Goal: Transaction & Acquisition: Purchase product/service

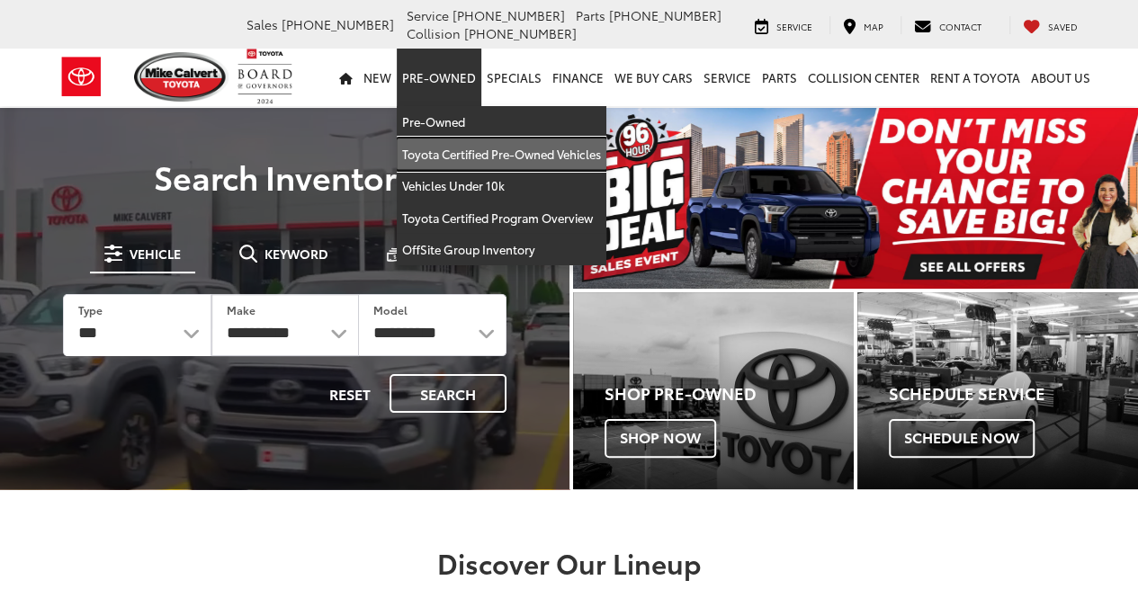
click at [441, 152] on link "Toyota Certified Pre-Owned Vehicles" at bounding box center [502, 155] width 210 height 32
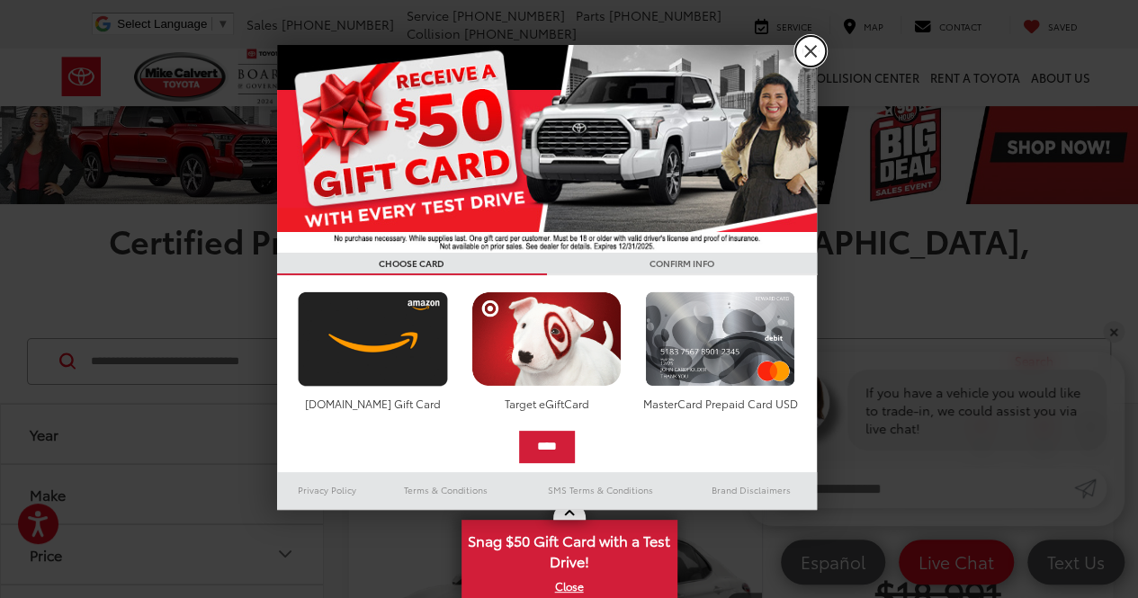
click at [820, 51] on link "X" at bounding box center [810, 51] width 31 height 31
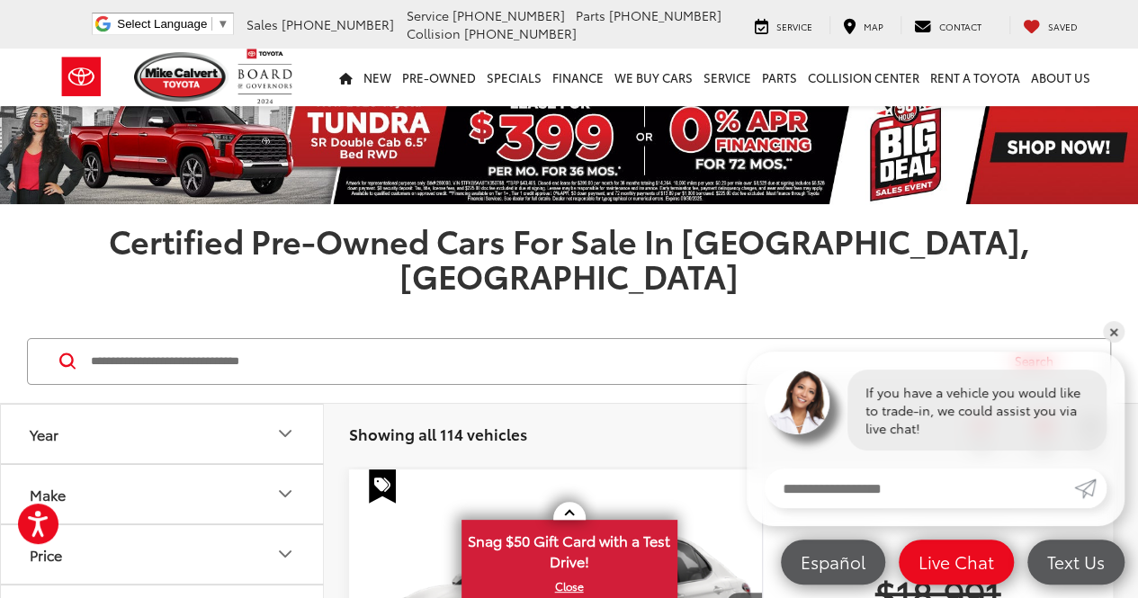
click at [189, 340] on input "Search by Make, Model, or Keyword" at bounding box center [543, 361] width 908 height 43
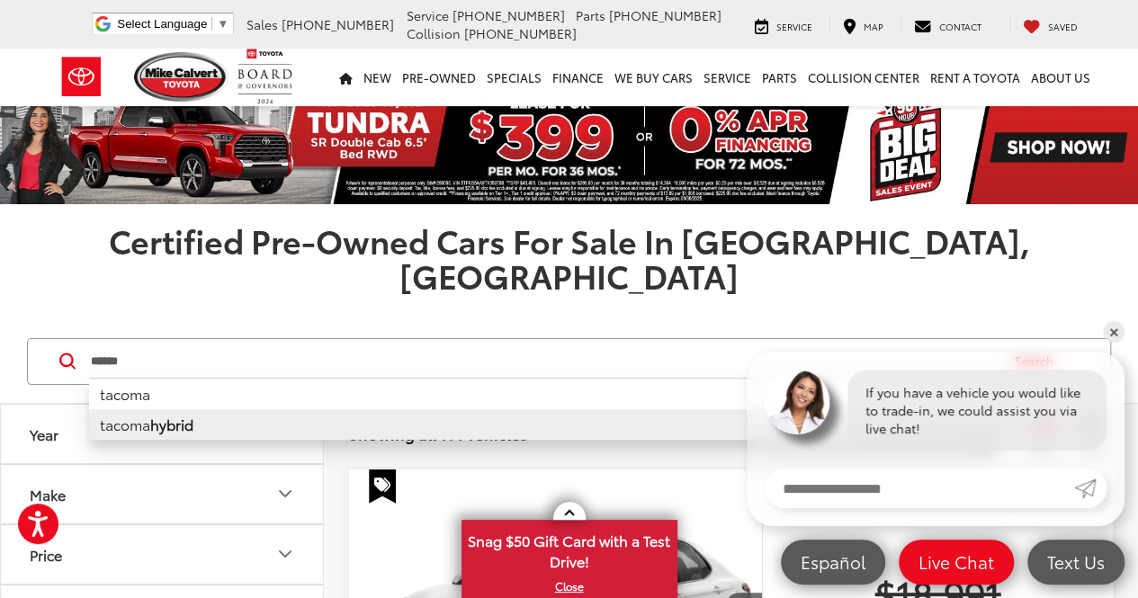
click at [170, 414] on b "hybrid" at bounding box center [171, 424] width 43 height 21
type input "**********"
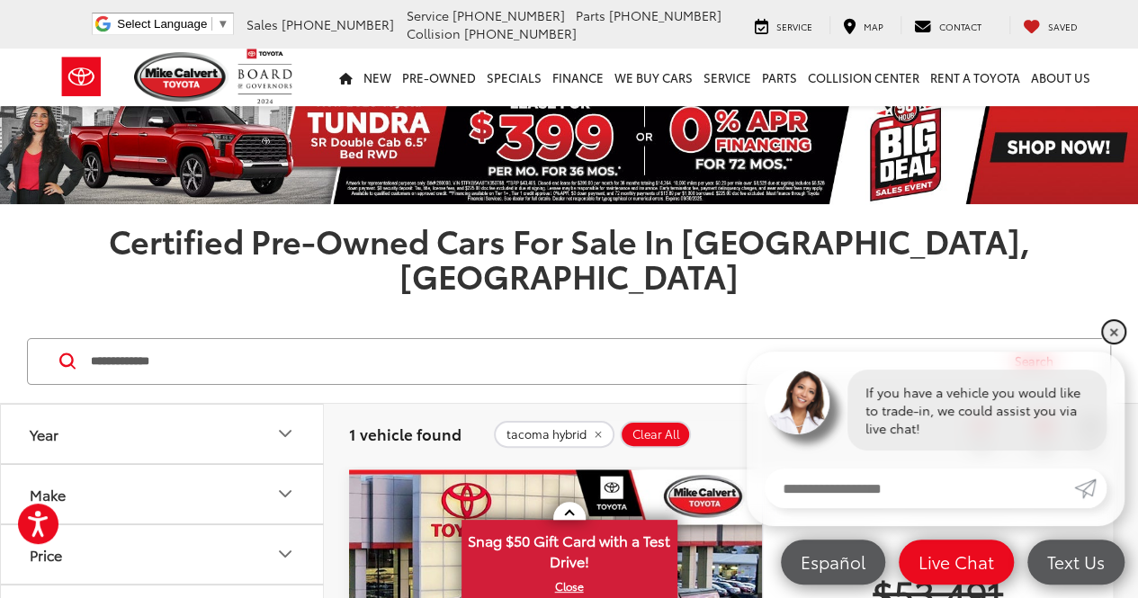
click at [1118, 335] on link "✕" at bounding box center [1114, 332] width 22 height 22
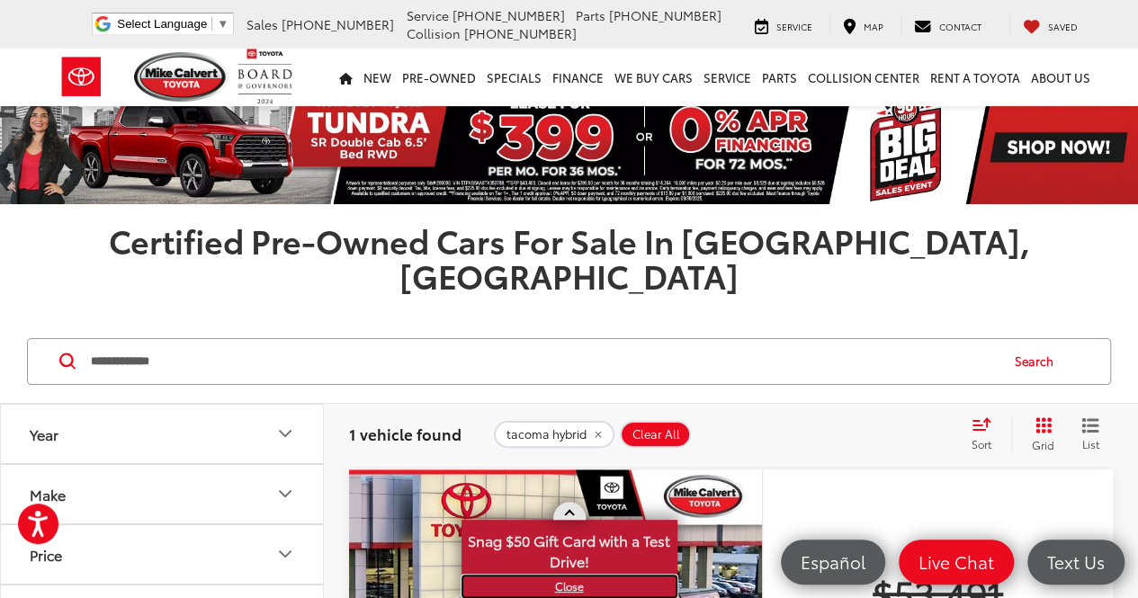
click at [581, 585] on link "X" at bounding box center [569, 586] width 212 height 20
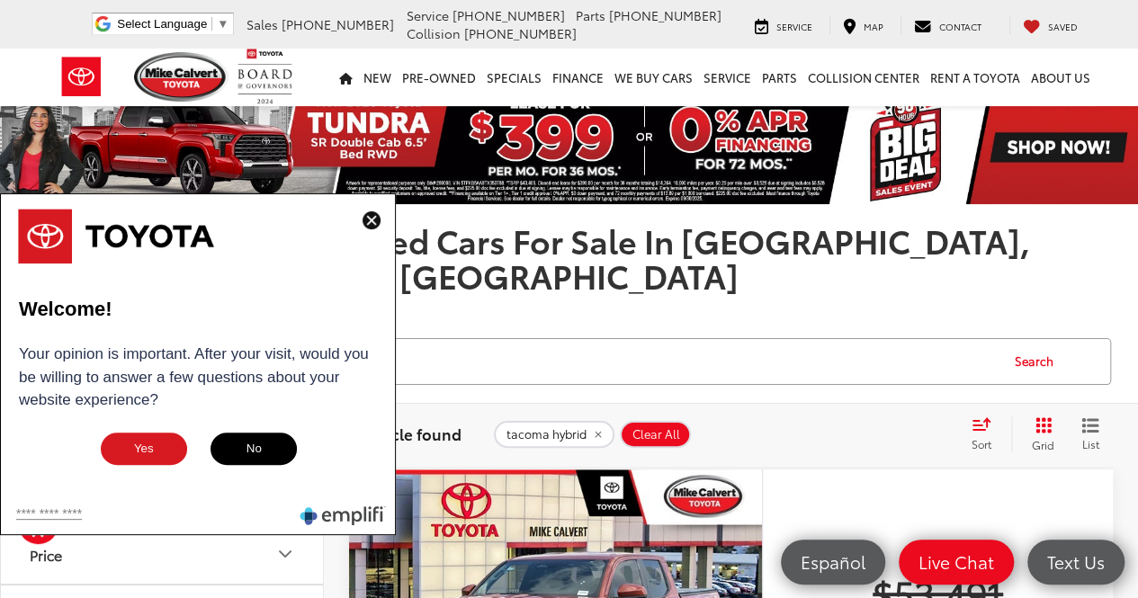
click at [371, 216] on img at bounding box center [371, 220] width 18 height 18
